Goal: Find specific page/section: Find specific page/section

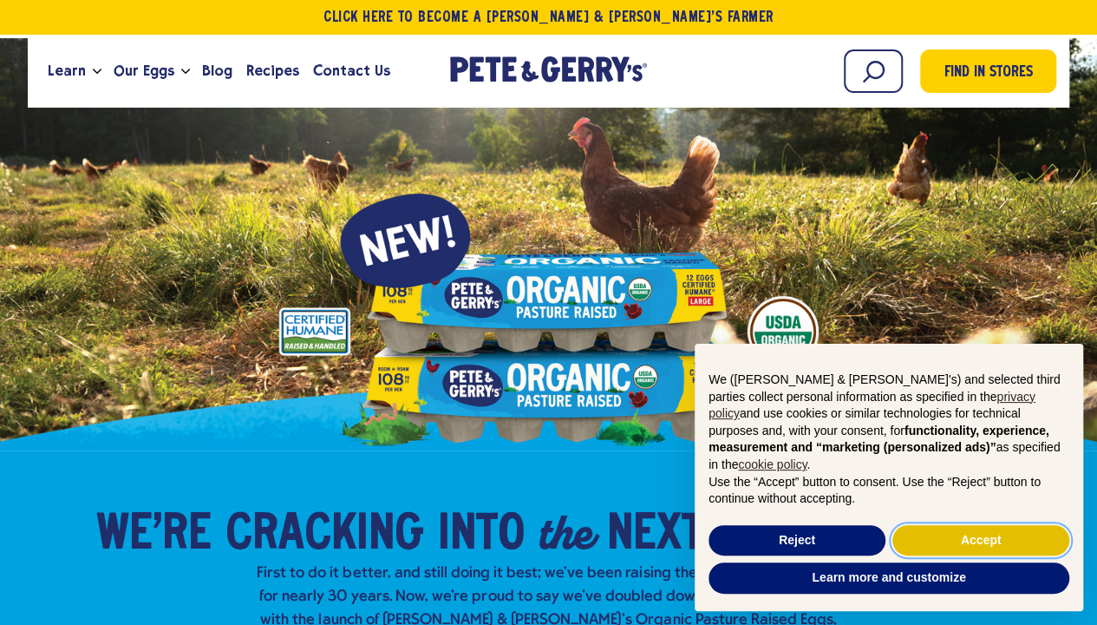
click at [947, 546] on button "Accept" at bounding box center [981, 540] width 177 height 31
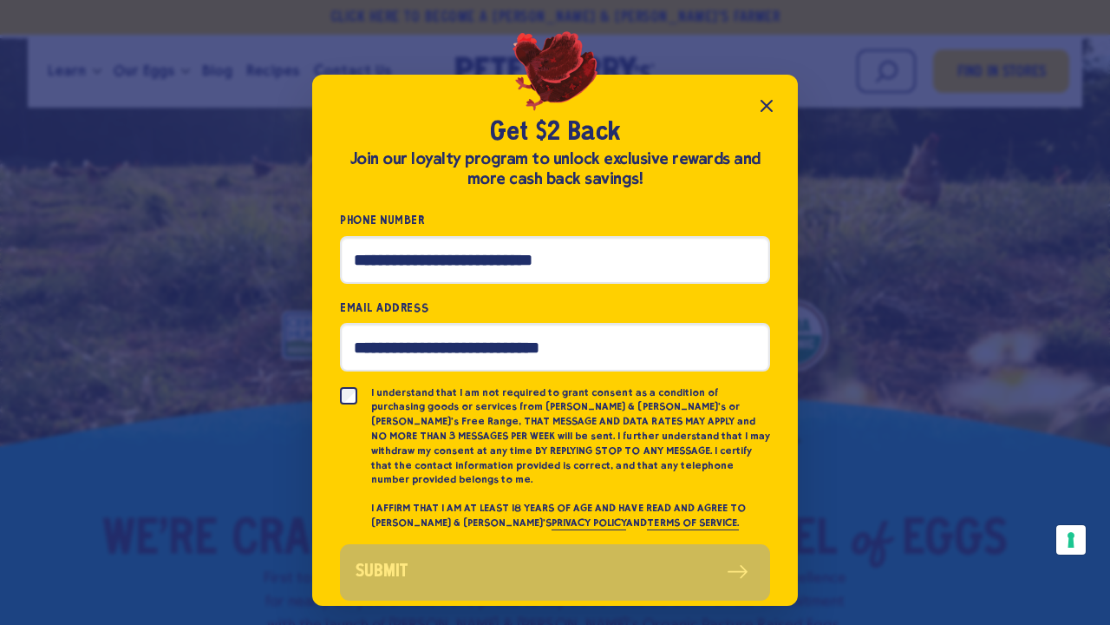
click at [765, 109] on icon "Close popup" at bounding box center [766, 105] width 21 height 21
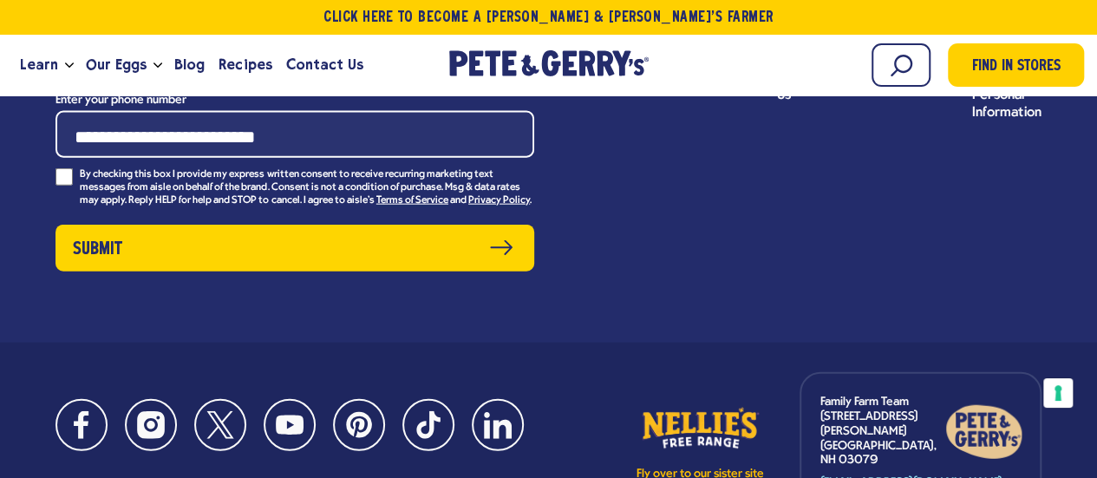
scroll to position [8597, 0]
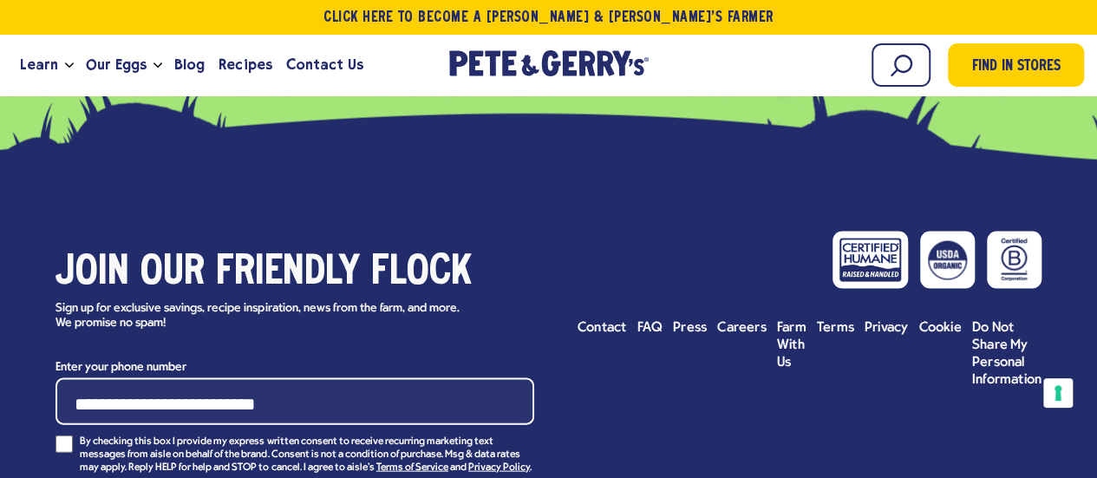
scroll to position [8250, 0]
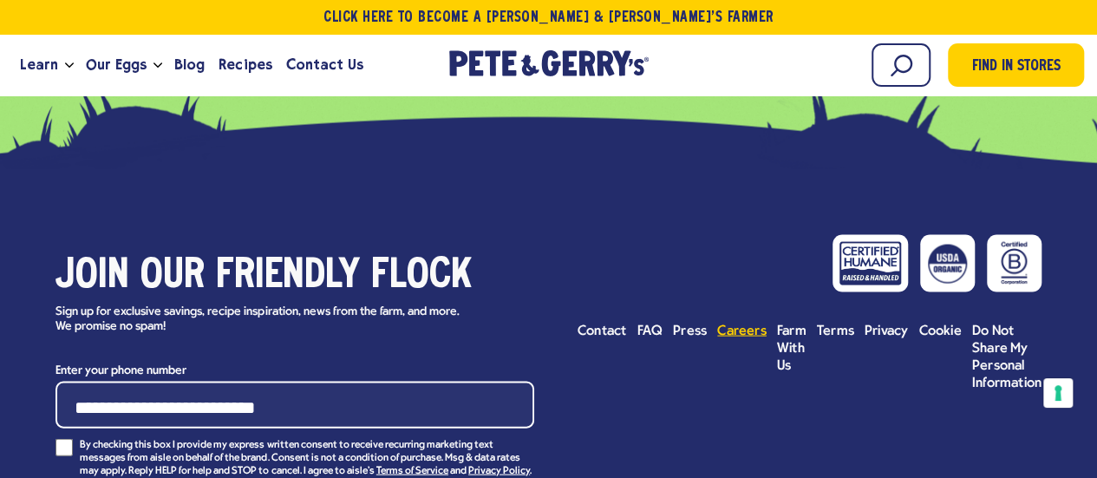
click at [739, 324] on span "Careers" at bounding box center [741, 331] width 49 height 14
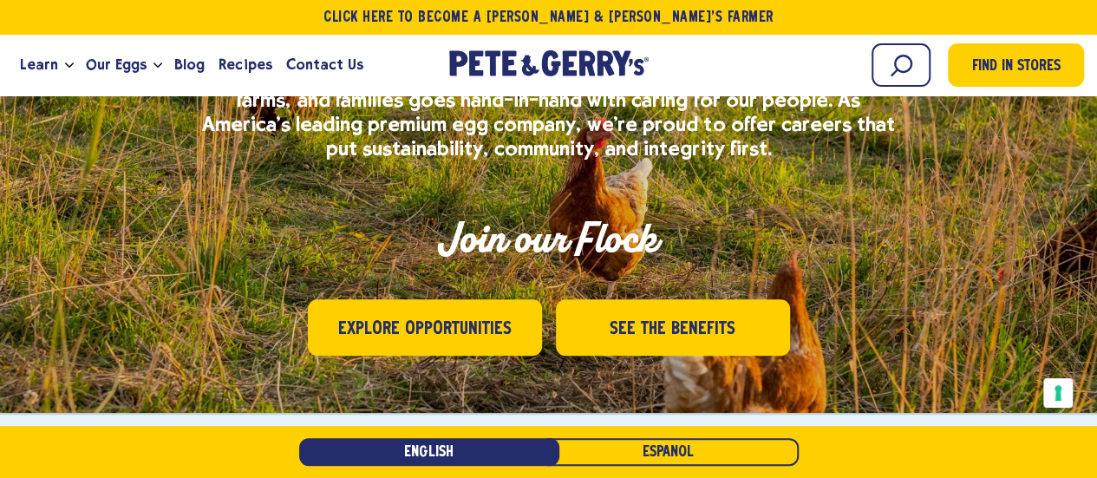
scroll to position [260, 0]
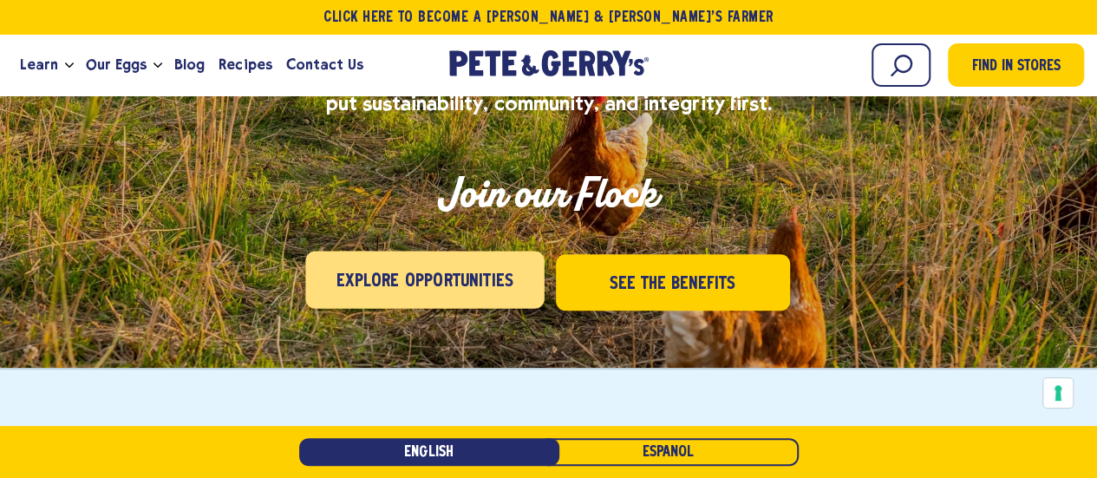
click at [438, 282] on span "Explore Opportunities" at bounding box center [425, 282] width 177 height 28
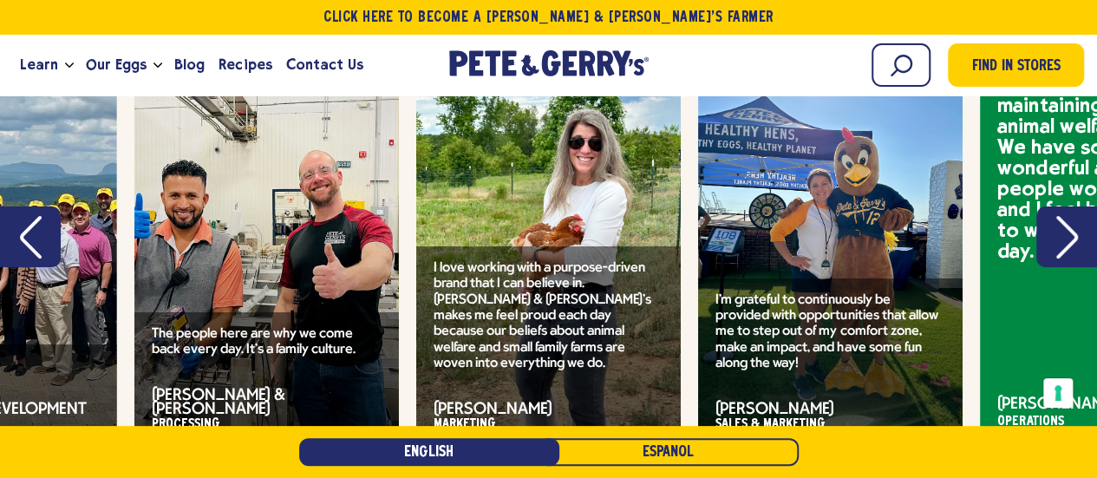
scroll to position [3118, 0]
